Goal: Task Accomplishment & Management: Complete application form

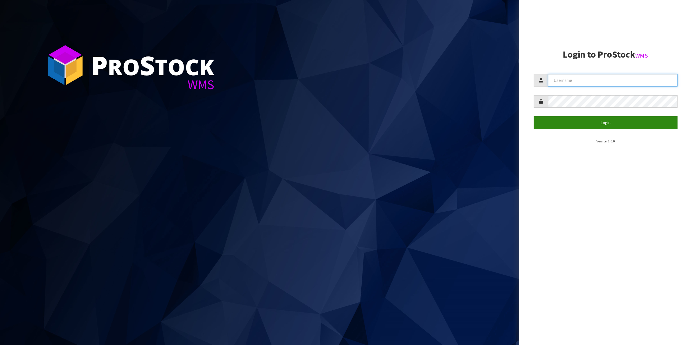
type input "Shingai"
click at [603, 122] on button "Login" at bounding box center [606, 122] width 144 height 12
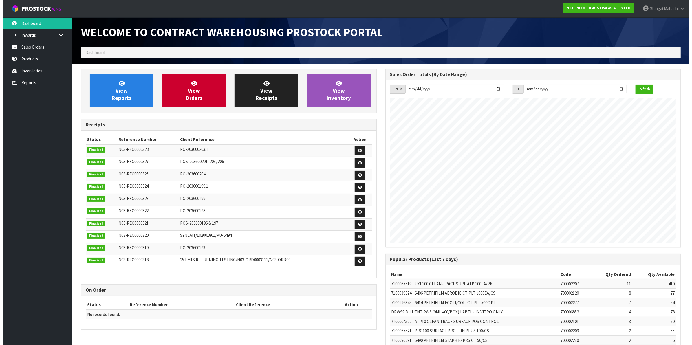
scroll to position [322, 304]
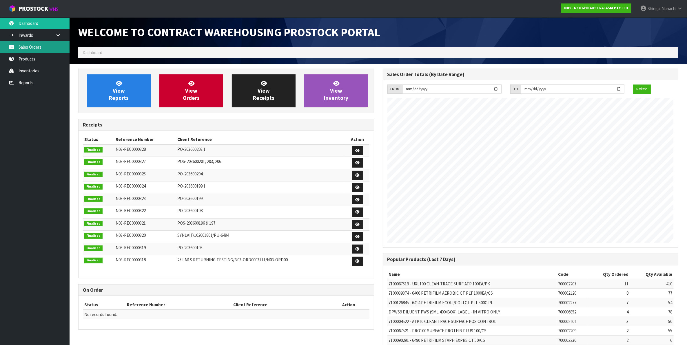
click at [34, 48] on link "Sales Orders" at bounding box center [35, 47] width 70 height 12
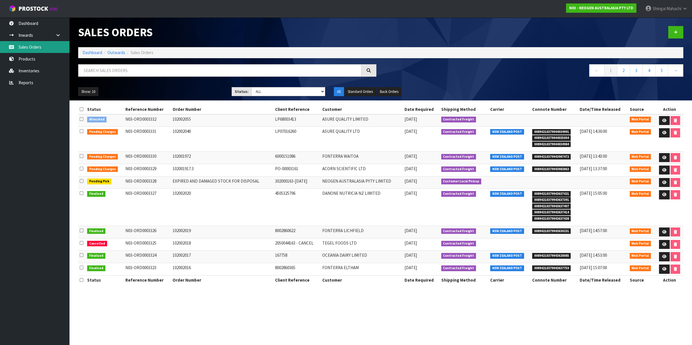
click at [25, 47] on link "Sales Orders" at bounding box center [35, 47] width 70 height 12
click at [26, 70] on link "Inventories" at bounding box center [35, 71] width 70 height 12
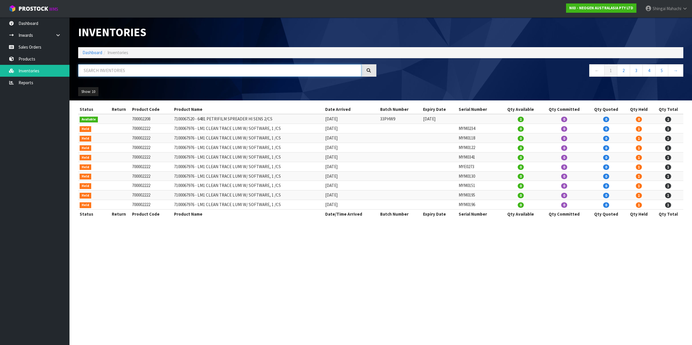
click at [95, 70] on input "text" at bounding box center [219, 70] width 283 height 12
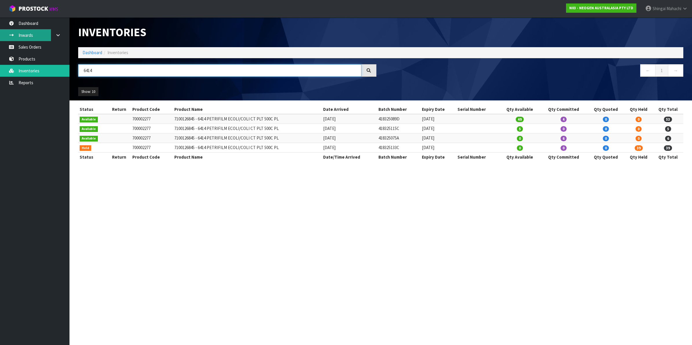
type input "6414"
click at [25, 47] on link "Sales Orders" at bounding box center [35, 47] width 70 height 12
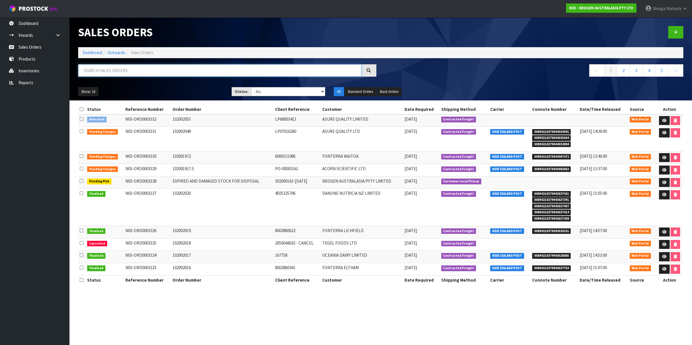
click at [93, 70] on input "text" at bounding box center [219, 70] width 283 height 12
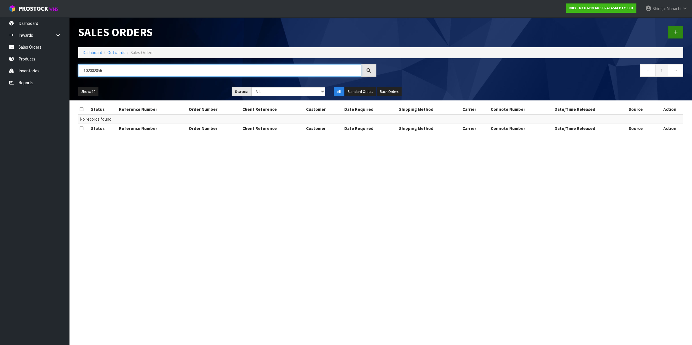
type input "102002056"
click at [675, 34] on icon at bounding box center [676, 32] width 4 height 4
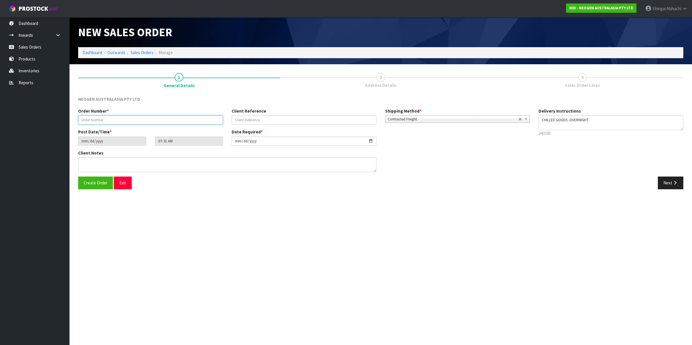
click at [104, 118] on input "text" at bounding box center [150, 120] width 145 height 9
type input "102002056"
click at [243, 120] on input "text" at bounding box center [304, 120] width 145 height 9
paste input "[DATE]"
type input "[DATE]"
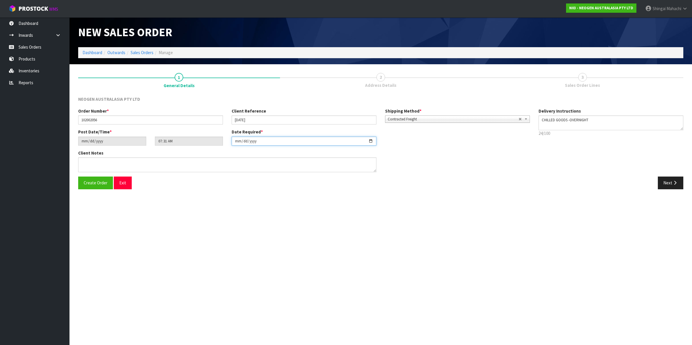
click at [371, 139] on input "[DATE]" at bounding box center [304, 141] width 145 height 9
type input "[DATE]"
drag, startPoint x: 261, startPoint y: 118, endPoint x: 221, endPoint y: 122, distance: 39.9
click at [221, 122] on div "Order Number * 102002056 Client Reference [DATE] Shipping Method * Pickup Contr…" at bounding box center [304, 118] width 461 height 21
paste input "8002861611"
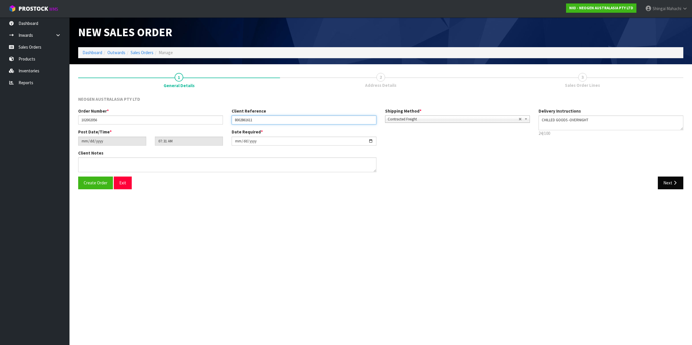
type input "8002861611"
click at [673, 183] on icon "button" at bounding box center [676, 183] width 6 height 4
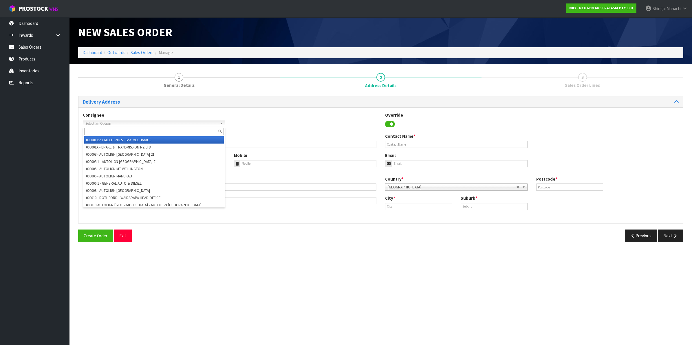
click at [128, 120] on span "Select an Option" at bounding box center [151, 123] width 132 height 7
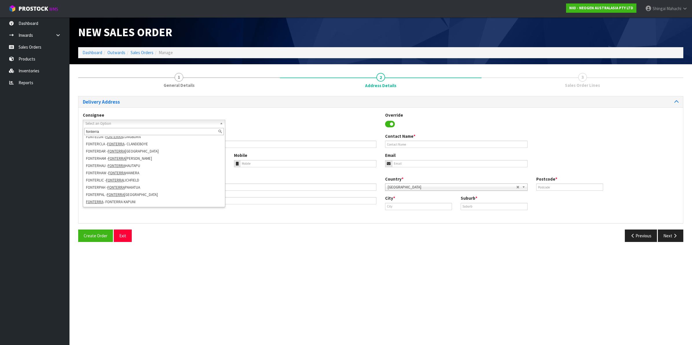
scroll to position [72, 0]
type input "fonterra"
click at [157, 189] on li "[GEOGRAPHIC_DATA] - [GEOGRAPHIC_DATA]" at bounding box center [154, 190] width 140 height 7
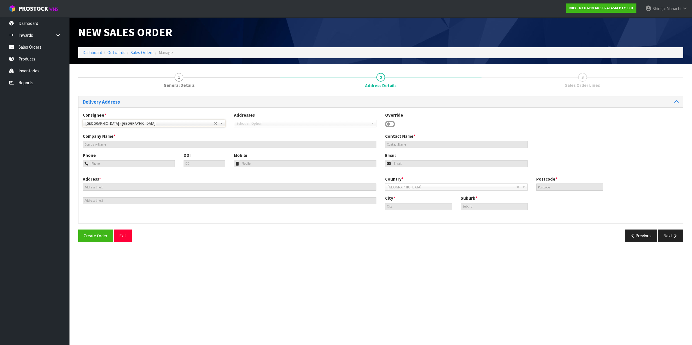
type input "FONTERRA [GEOGRAPHIC_DATA]"
type input "29-33 MAKO MAKO RD"
type input "4410"
type input "[GEOGRAPHIC_DATA]"
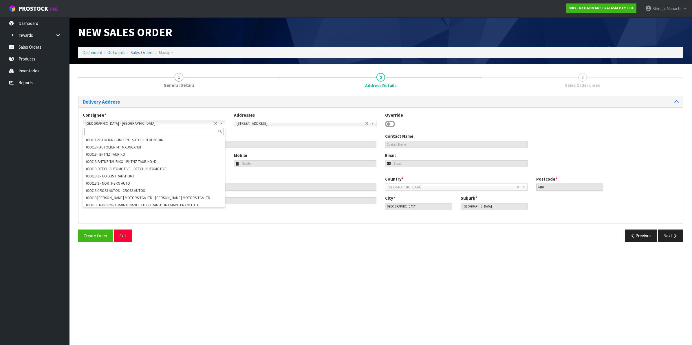
scroll to position [18353, 0]
click at [222, 121] on b at bounding box center [222, 123] width 5 height 7
click at [102, 131] on input "text" at bounding box center [154, 131] width 140 height 7
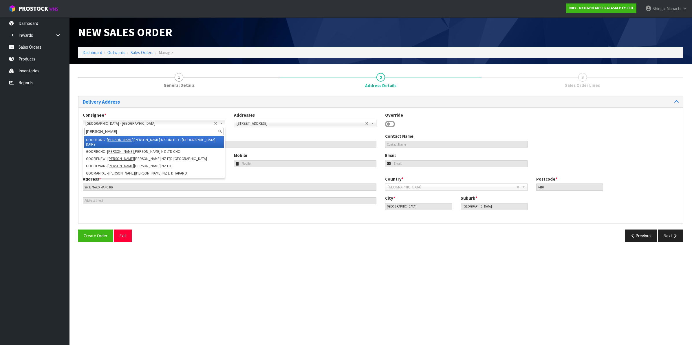
type input "[PERSON_NAME]"
click at [117, 141] on em "[PERSON_NAME]" at bounding box center [120, 140] width 27 height 5
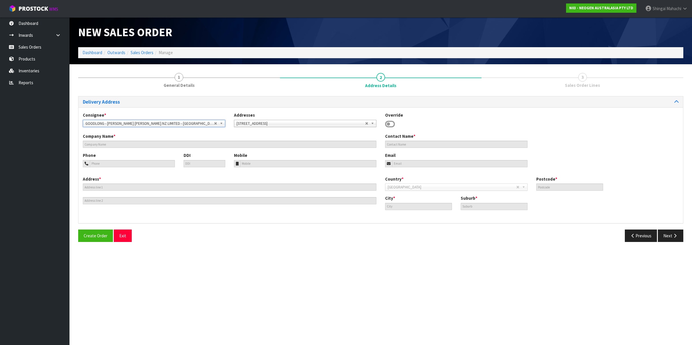
type input "[PERSON_NAME] [PERSON_NAME] NZ LIMITED - LONGBURN DAIRY"
type input "S LINCOLN"
type input "[GEOGRAPHIC_DATA]"
type input "4866"
type input "[GEOGRAPHIC_DATA]"
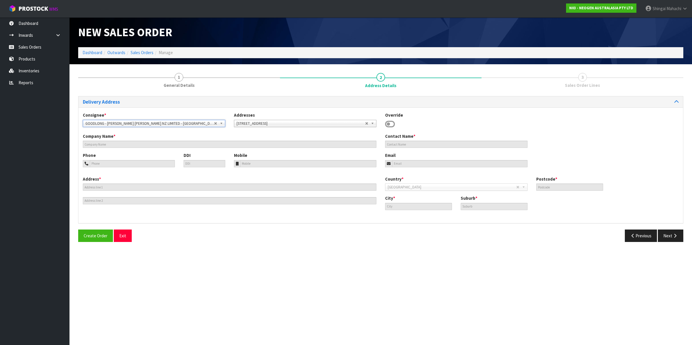
type input "LONGBURN"
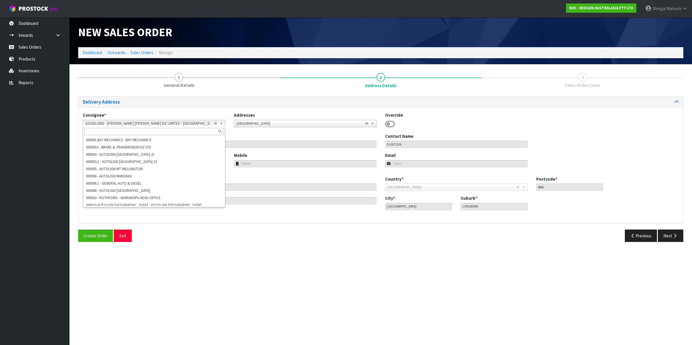
scroll to position [20096, 0]
click at [221, 123] on b at bounding box center [222, 123] width 5 height 7
click at [110, 130] on input "text" at bounding box center [154, 131] width 140 height 7
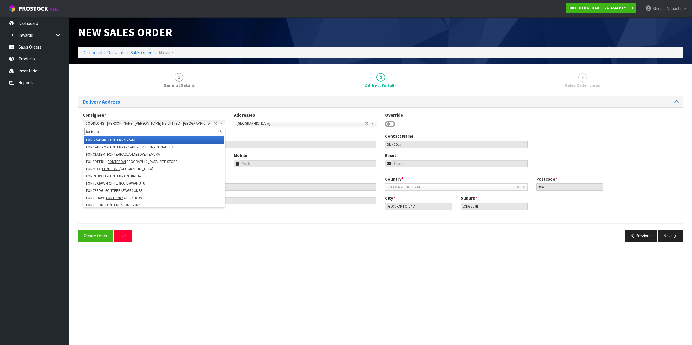
type input "fonterra"
click at [118, 139] on em "FONTERRA" at bounding box center [116, 140] width 17 height 5
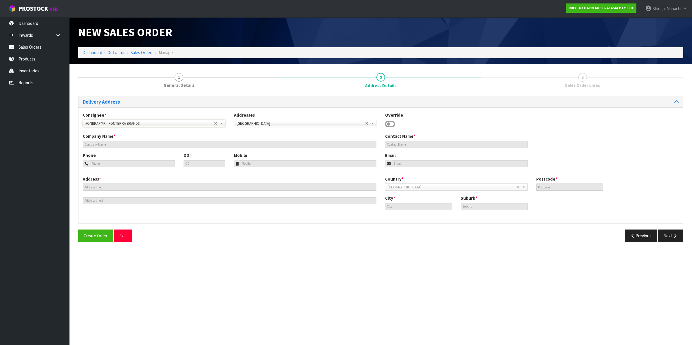
type input "[STREET_ADDRESS]"
type input "4414"
type input "[GEOGRAPHIC_DATA]"
type input "[PERSON_NAME]"
click at [221, 122] on b at bounding box center [222, 123] width 5 height 7
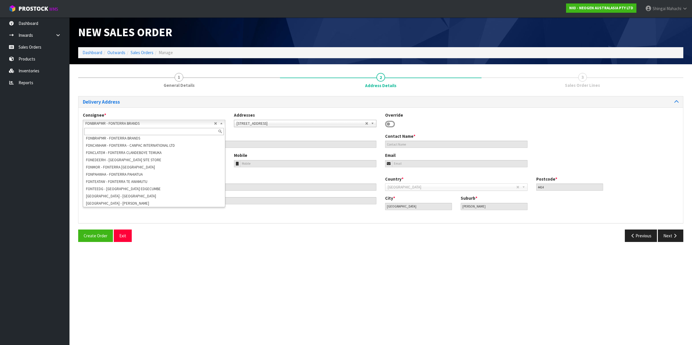
scroll to position [18302, 0]
click at [130, 196] on li "[GEOGRAPHIC_DATA] - [PERSON_NAME]" at bounding box center [154, 199] width 140 height 7
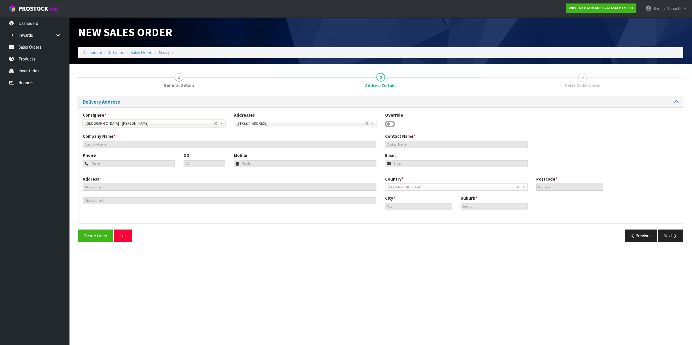
type input "[PERSON_NAME]"
type input "SITE STORE, [STREET_ADDRESS]"
type input "4412"
type input "[GEOGRAPHIC_DATA]"
type input "LONGBURN"
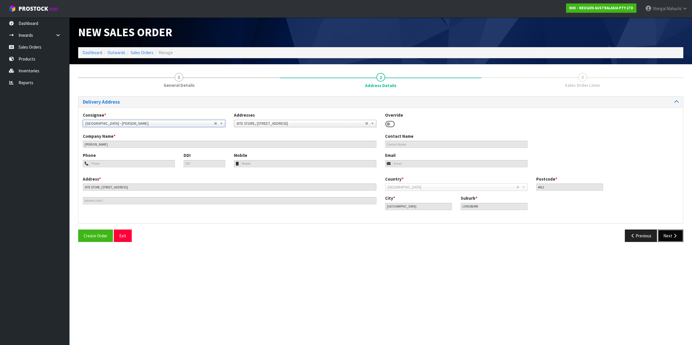
click at [669, 237] on button "Next" at bounding box center [670, 236] width 25 height 12
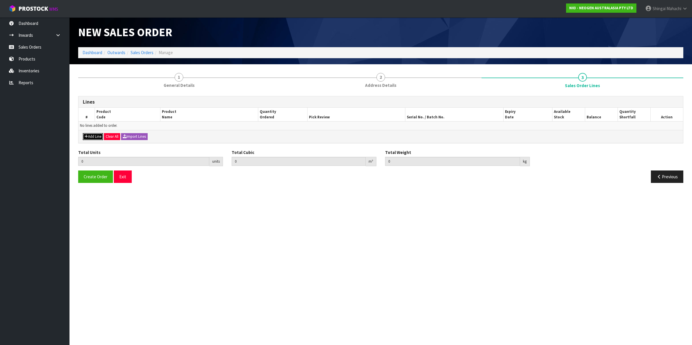
click at [94, 135] on button "Add Line" at bounding box center [93, 136] width 20 height 7
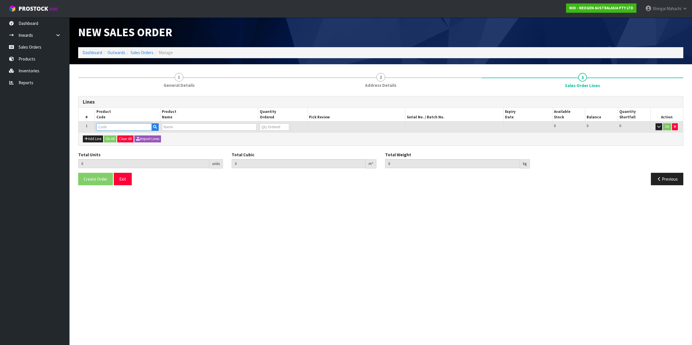
click at [103, 128] on input "text" at bounding box center [123, 126] width 55 height 7
type input "700002207"
type input "0.000000"
type input "0.000"
type input "7100067519 - UXL100 CLEAN-TRACE SURF ATP 100EA/PK"
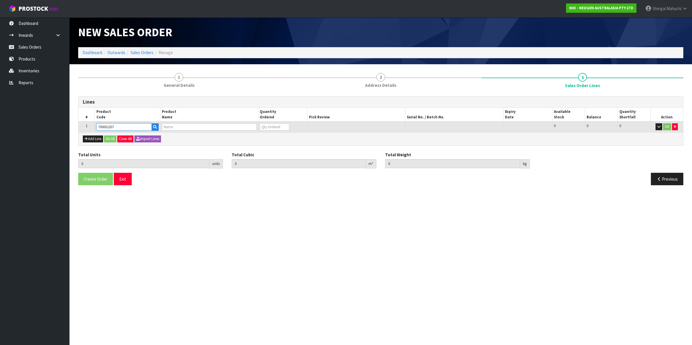
type input "0"
type input "700002207"
click at [242, 127] on tr "1 700002207 7100067519 - UXL100 CLEAN-TRACE SURF ATP 100EA/PK 0 BOX 410 410 0 OK" at bounding box center [381, 127] width 605 height 11
type input "2"
type input "0.012992"
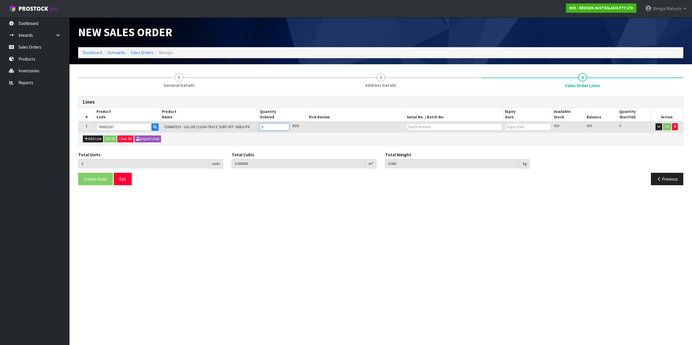
type input "1.92"
type input "2"
click at [418, 126] on input "text" at bounding box center [454, 126] width 95 height 7
click at [438, 139] on link "3000031847" at bounding box center [430, 137] width 46 height 8
type input "3000031847"
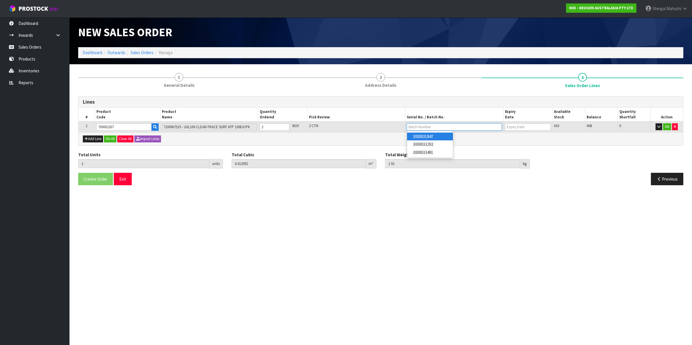
type input "[DATE]"
click at [667, 126] on button "OK" at bounding box center [667, 126] width 8 height 7
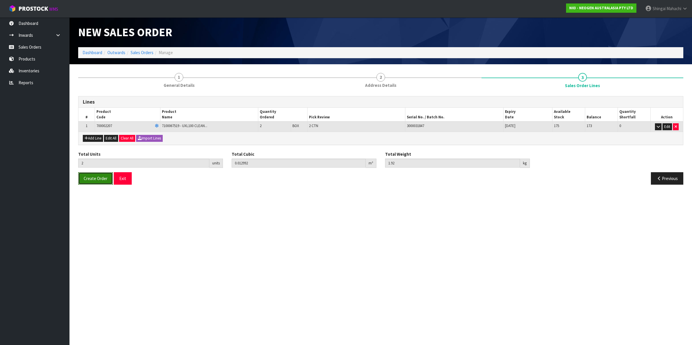
click at [90, 177] on span "Create Order" at bounding box center [96, 179] width 24 height 6
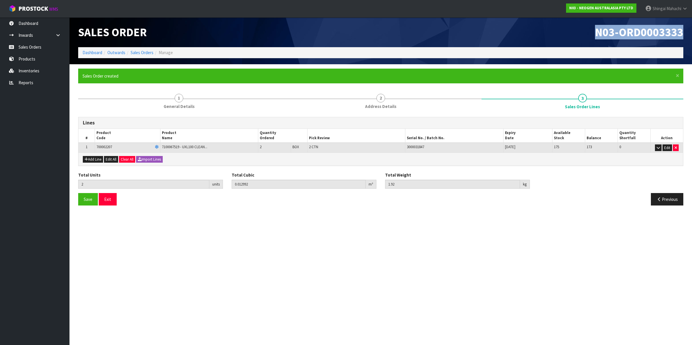
drag, startPoint x: 596, startPoint y: 32, endPoint x: 686, endPoint y: 32, distance: 89.5
click at [686, 32] on div "N03-ORD0003333" at bounding box center [534, 32] width 307 height 30
copy span "N03-ORD0003333"
